Goal: Information Seeking & Learning: Learn about a topic

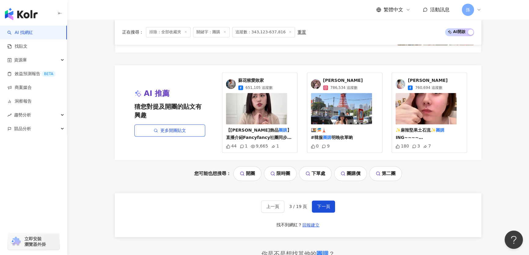
scroll to position [1233, 0]
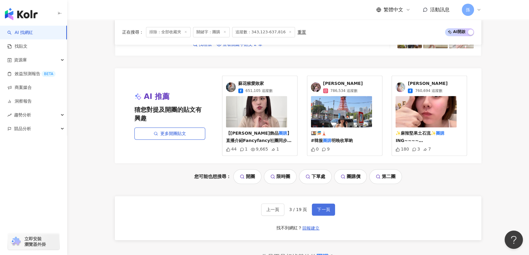
click at [323, 207] on span "下一頁" at bounding box center [323, 209] width 13 height 5
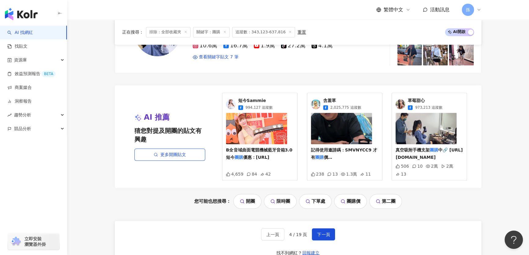
scroll to position [1285, 0]
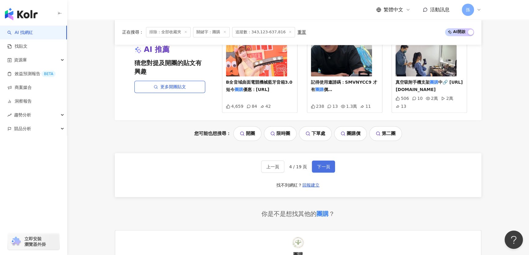
click at [322, 169] on span "下一頁" at bounding box center [323, 166] width 13 height 5
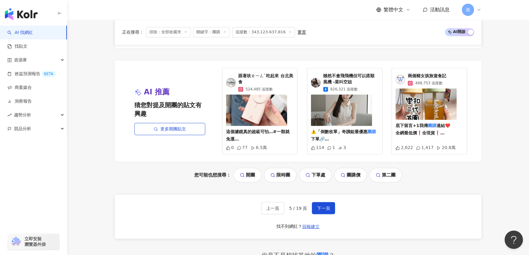
scroll to position [1304, 0]
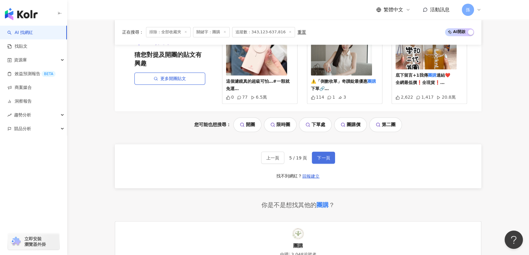
click at [324, 160] on span "下一頁" at bounding box center [323, 157] width 13 height 5
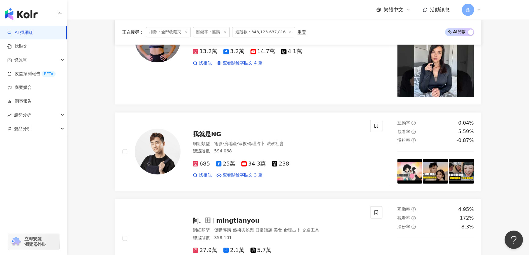
scroll to position [1027, 0]
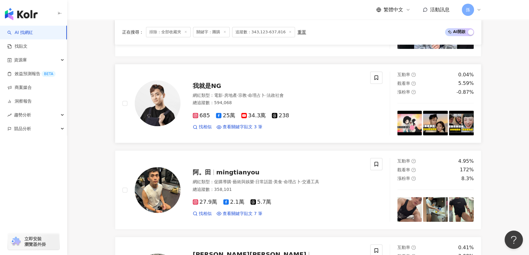
click at [173, 94] on img at bounding box center [158, 103] width 46 height 46
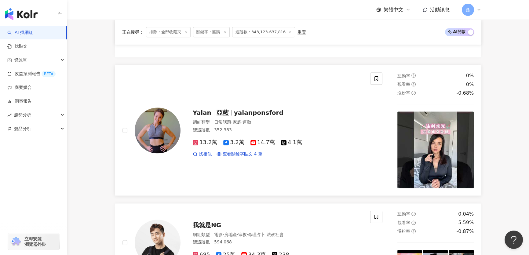
scroll to position [889, 0]
click at [176, 127] on img at bounding box center [158, 130] width 46 height 46
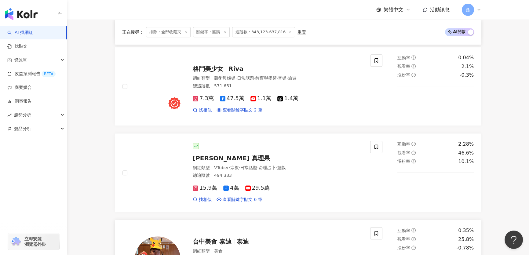
scroll to position [639, 0]
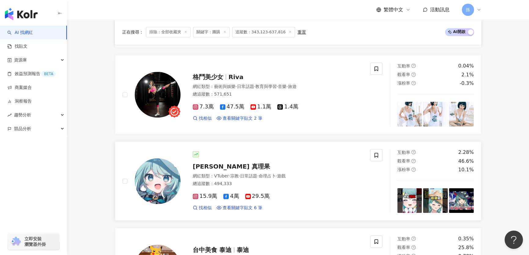
click at [178, 180] on img at bounding box center [158, 181] width 46 height 46
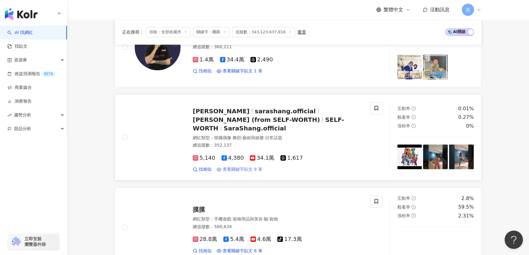
scroll to position [361, 0]
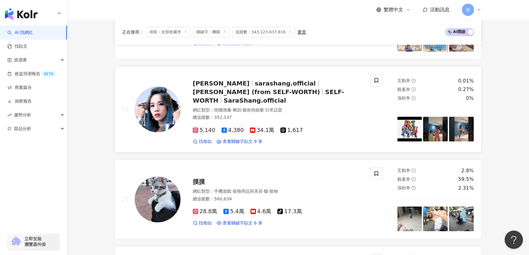
click at [169, 103] on img at bounding box center [158, 109] width 46 height 46
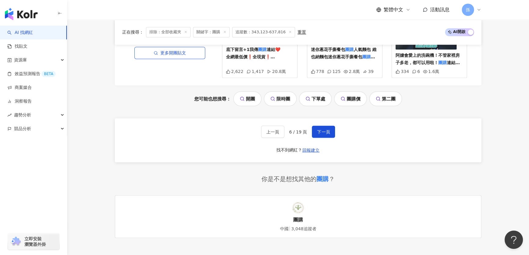
scroll to position [1399, 0]
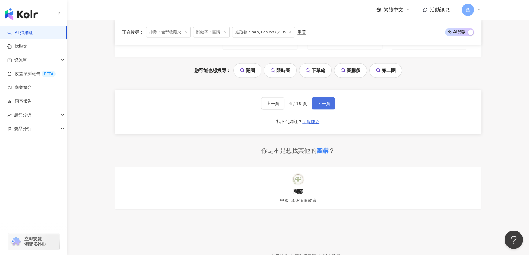
click at [318, 101] on span "下一頁" at bounding box center [323, 103] width 13 height 5
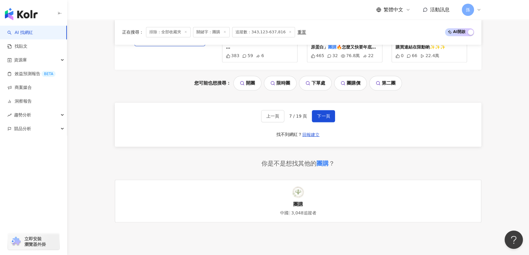
scroll to position [1354, 0]
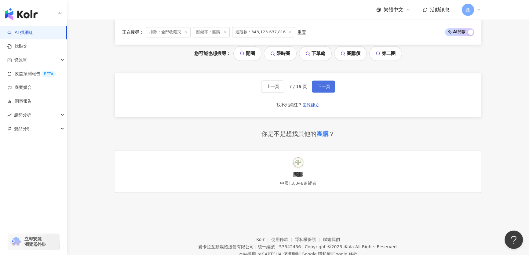
click at [314, 88] on button "下一頁" at bounding box center [323, 86] width 23 height 12
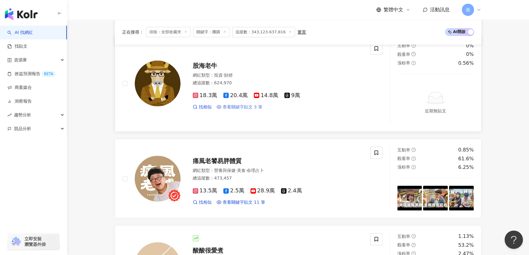
scroll to position [300, 0]
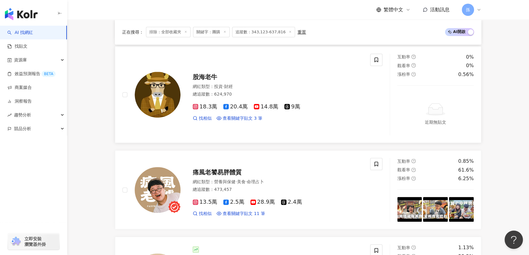
click at [211, 79] on span "股海老牛" at bounding box center [205, 76] width 24 height 7
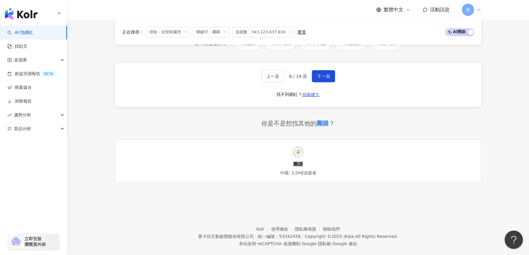
scroll to position [1354, 0]
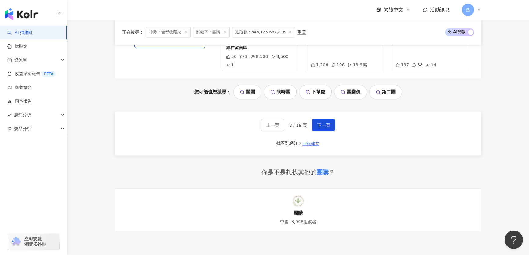
click at [319, 124] on div "上一頁 8 / 19 頁 下一頁 找不到網紅？ 回報建立" at bounding box center [298, 133] width 366 height 44
click at [322, 123] on span "下一頁" at bounding box center [323, 124] width 13 height 5
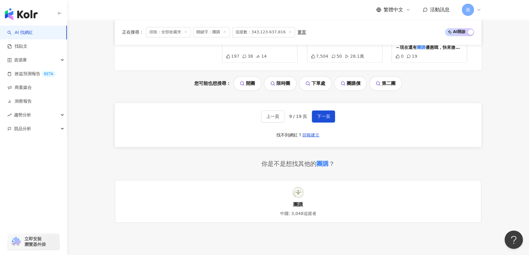
scroll to position [1375, 0]
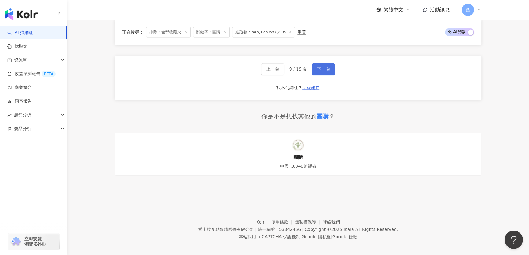
click at [327, 67] on span "下一頁" at bounding box center [323, 69] width 13 height 5
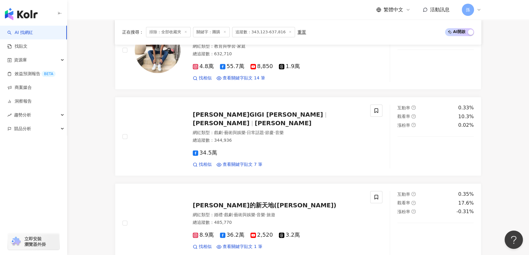
scroll to position [1300, 0]
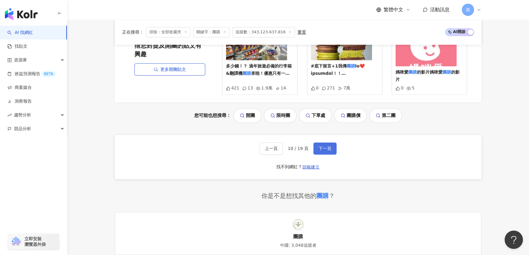
click at [330, 154] on button "下一頁" at bounding box center [324, 148] width 23 height 12
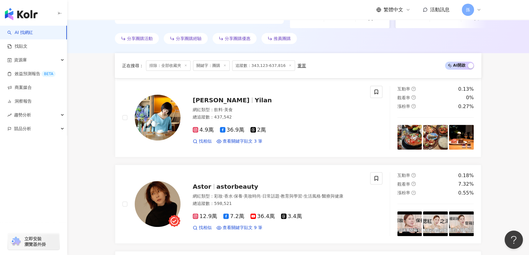
scroll to position [158, 0]
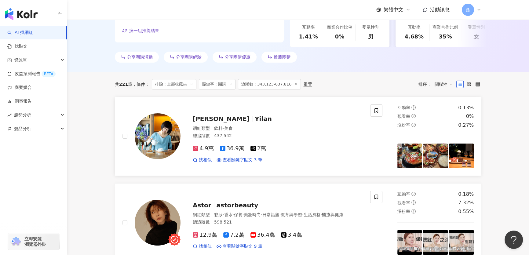
click at [255, 122] on span "Yilan" at bounding box center [263, 118] width 17 height 7
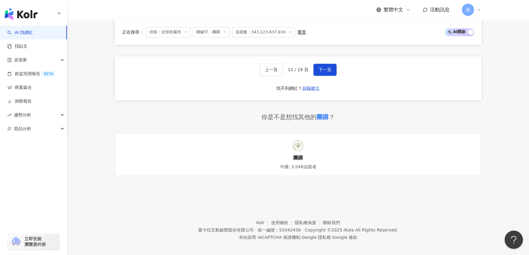
scroll to position [1291, 0]
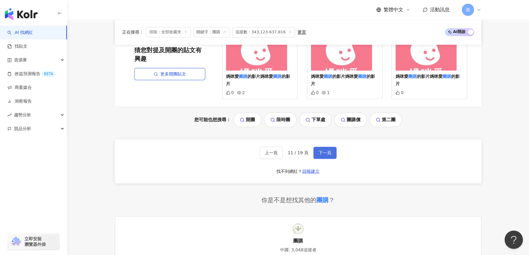
click at [323, 155] on span "下一頁" at bounding box center [324, 152] width 13 height 5
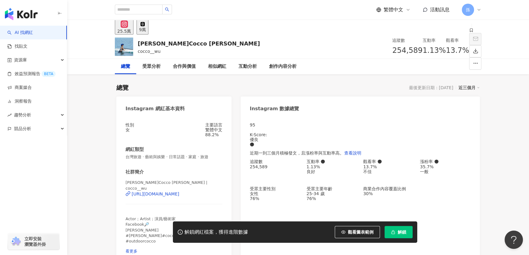
drag, startPoint x: 100, startPoint y: 136, endPoint x: 110, endPoint y: 141, distance: 10.8
click at [159, 194] on div "https://www.instagram.com/cocco__wu/" at bounding box center [156, 193] width 48 height 5
